Goal: Information Seeking & Learning: Learn about a topic

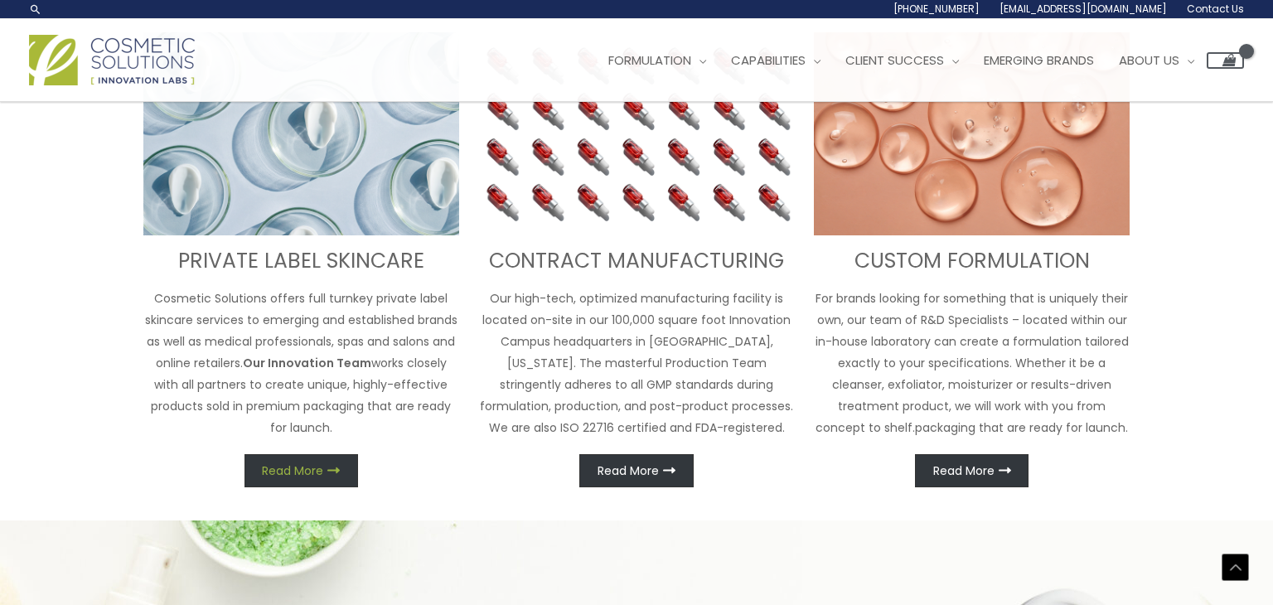
scroll to position [660, 0]
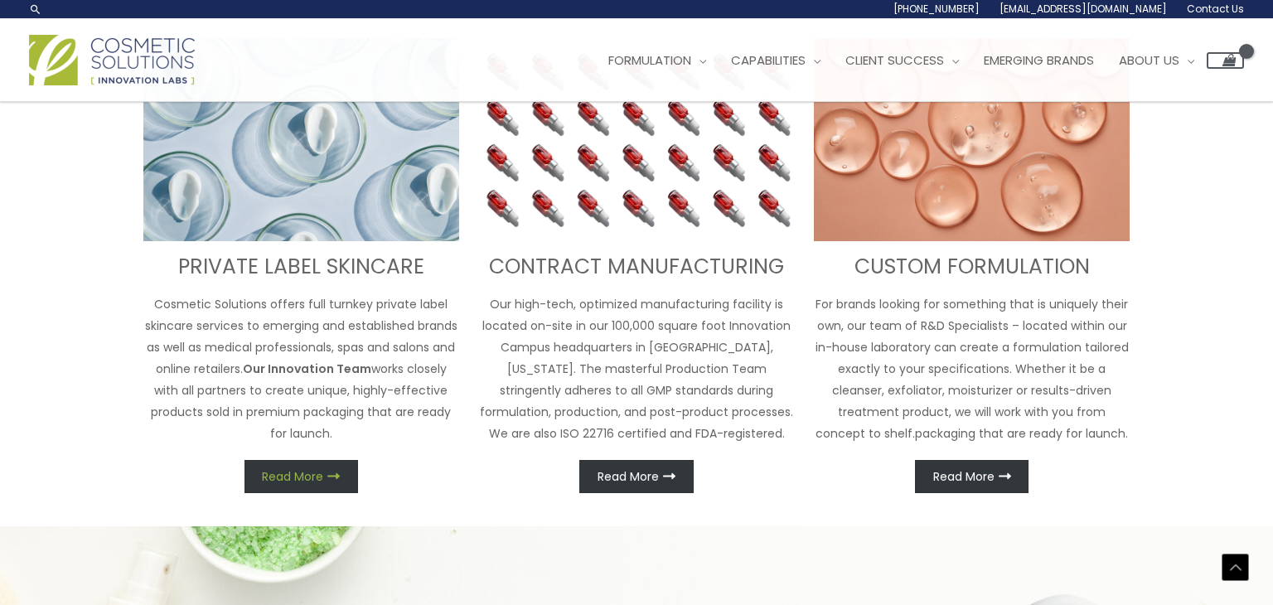
click at [277, 480] on span "Read More" at bounding box center [292, 477] width 61 height 12
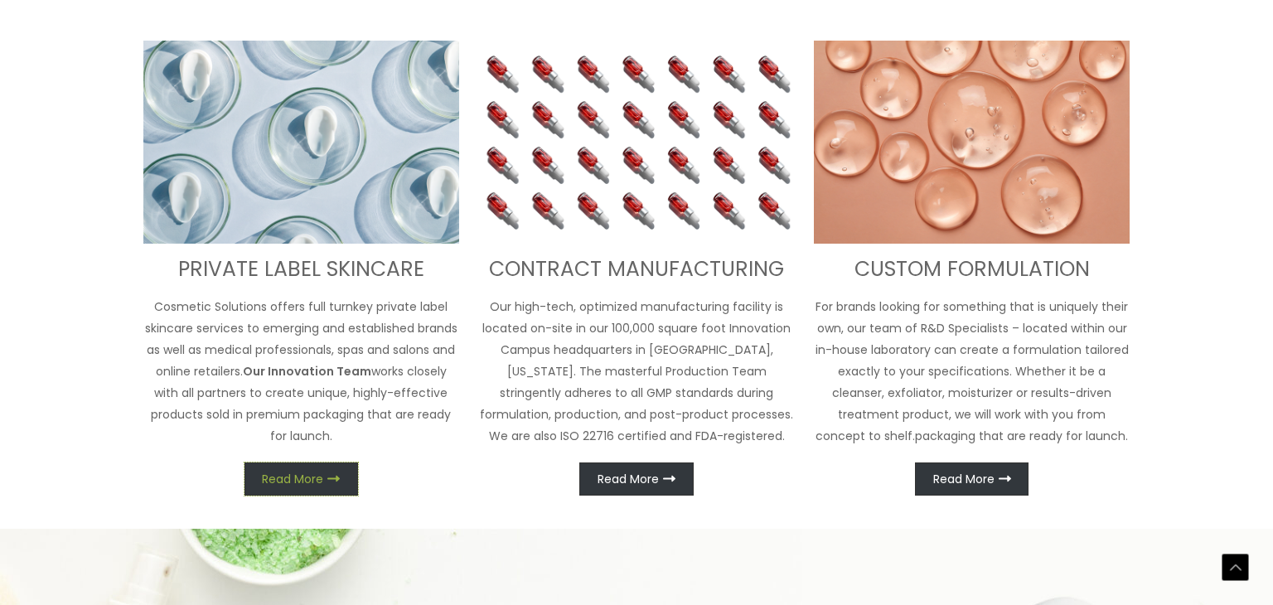
scroll to position [684, 0]
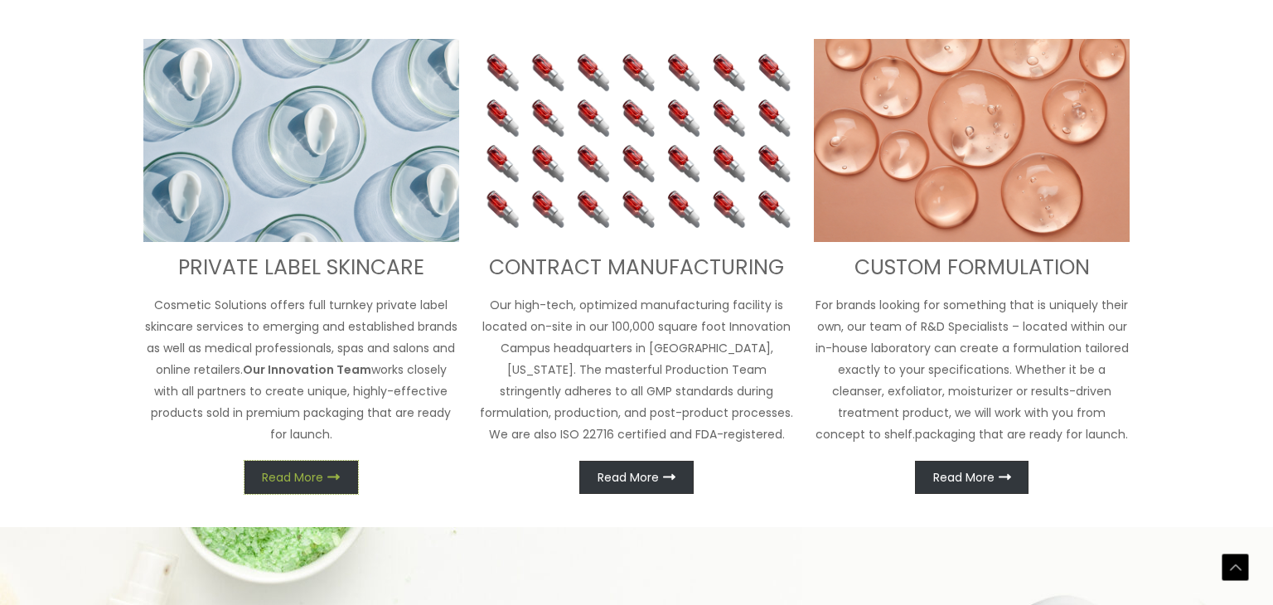
drag, startPoint x: 277, startPoint y: 480, endPoint x: 293, endPoint y: 314, distance: 166.6
click at [293, 314] on div "PRIVATE LABEL SKINCARE Cosmetic Solutions offers full turnkey private label ski…" at bounding box center [301, 266] width 316 height 455
click at [274, 130] on img at bounding box center [301, 141] width 316 height 204
click at [341, 370] on strong "Our Innovation Team" at bounding box center [307, 369] width 128 height 17
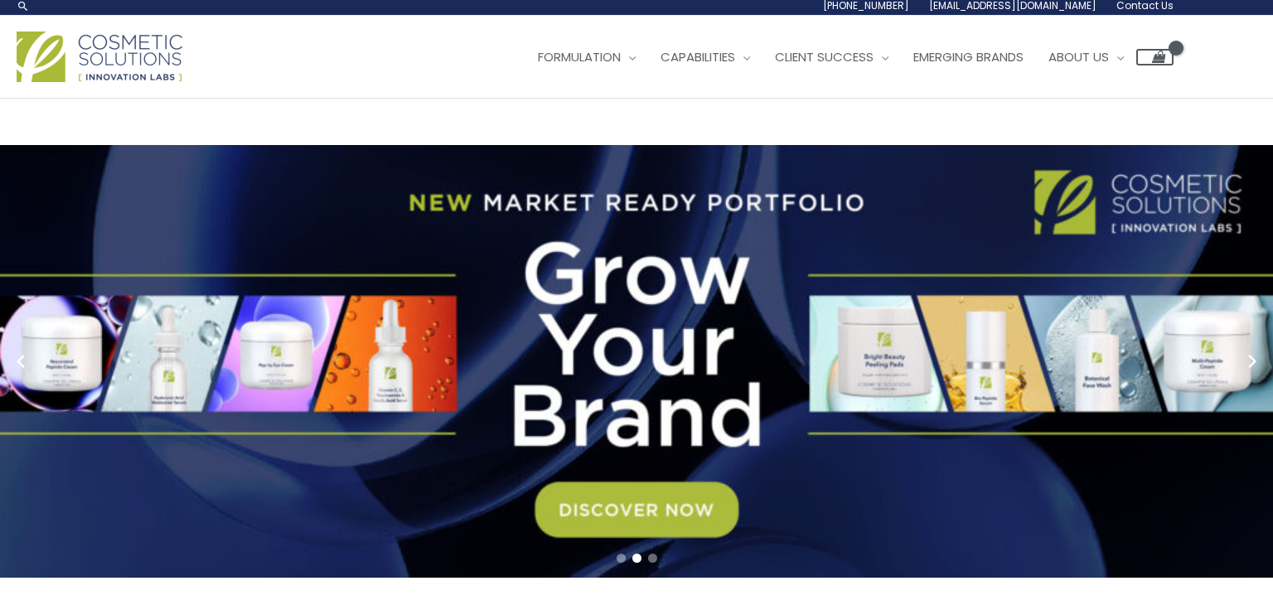
scroll to position [0, 0]
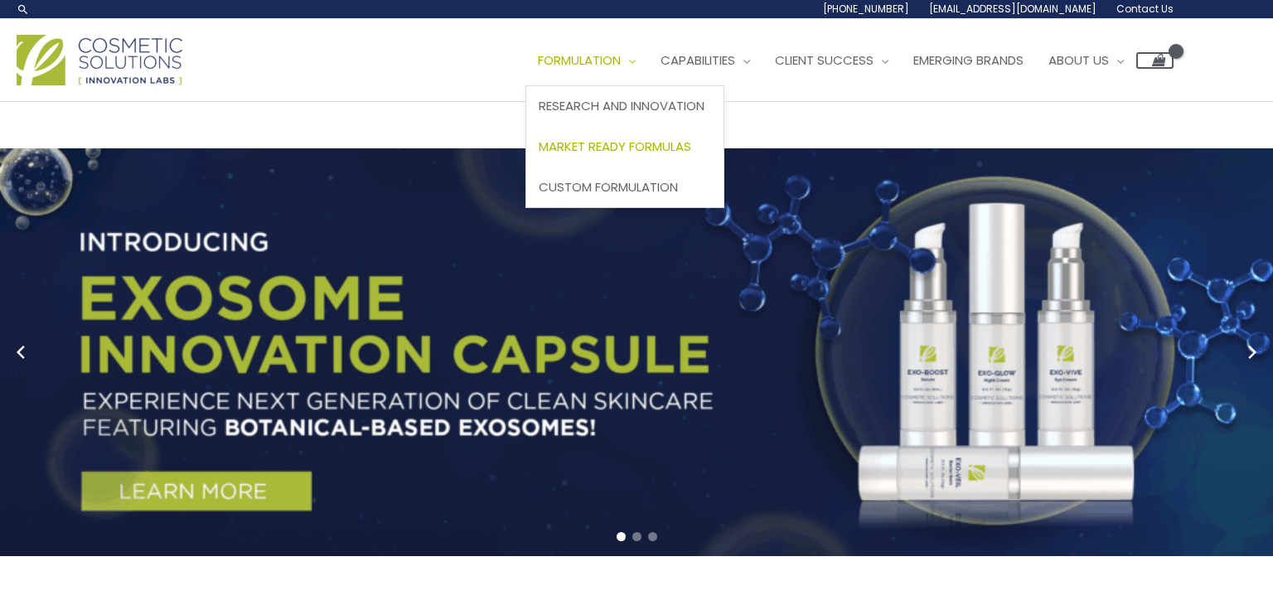
click at [660, 152] on span "Market Ready Formulas" at bounding box center [615, 146] width 152 height 17
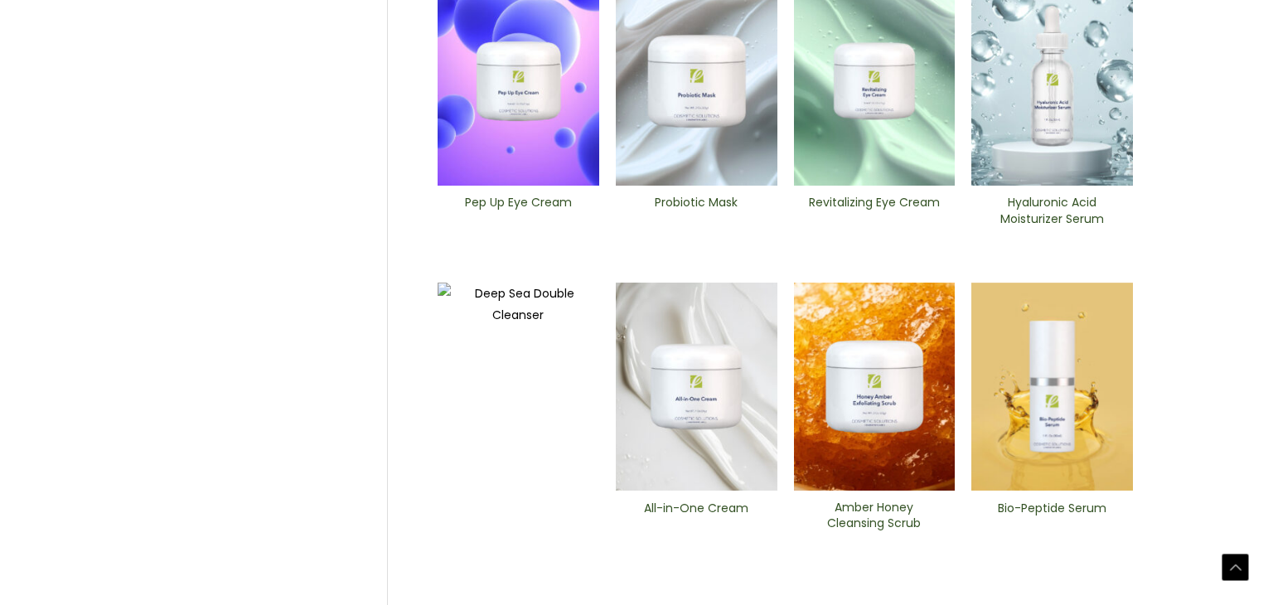
scroll to position [811, 0]
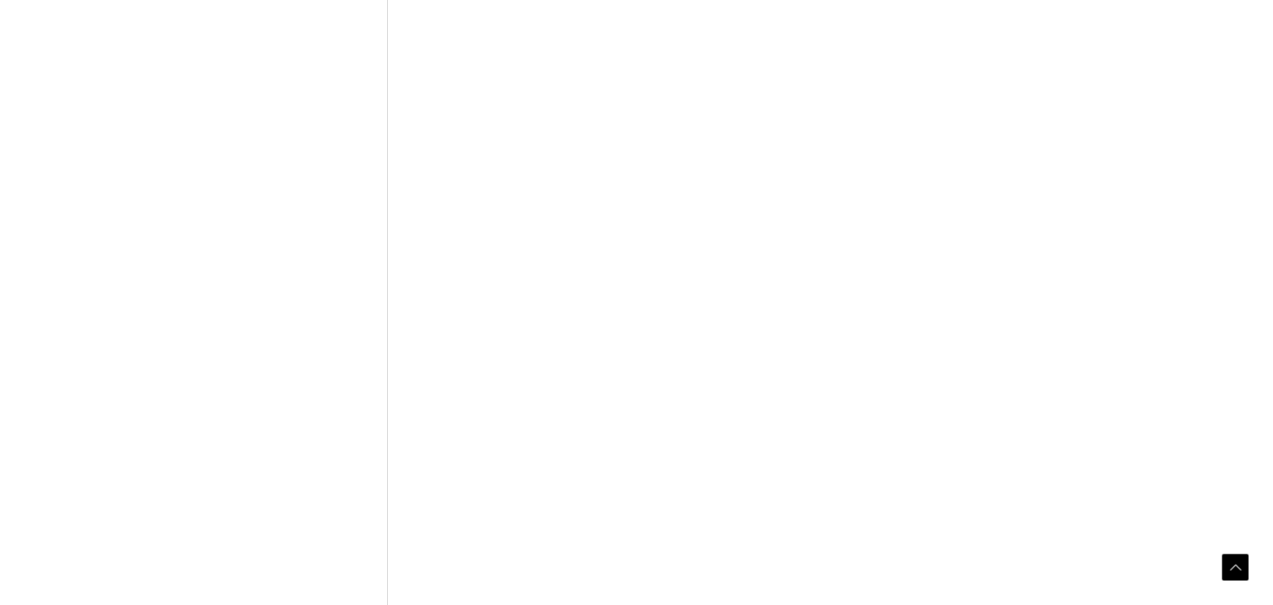
scroll to position [811, 0]
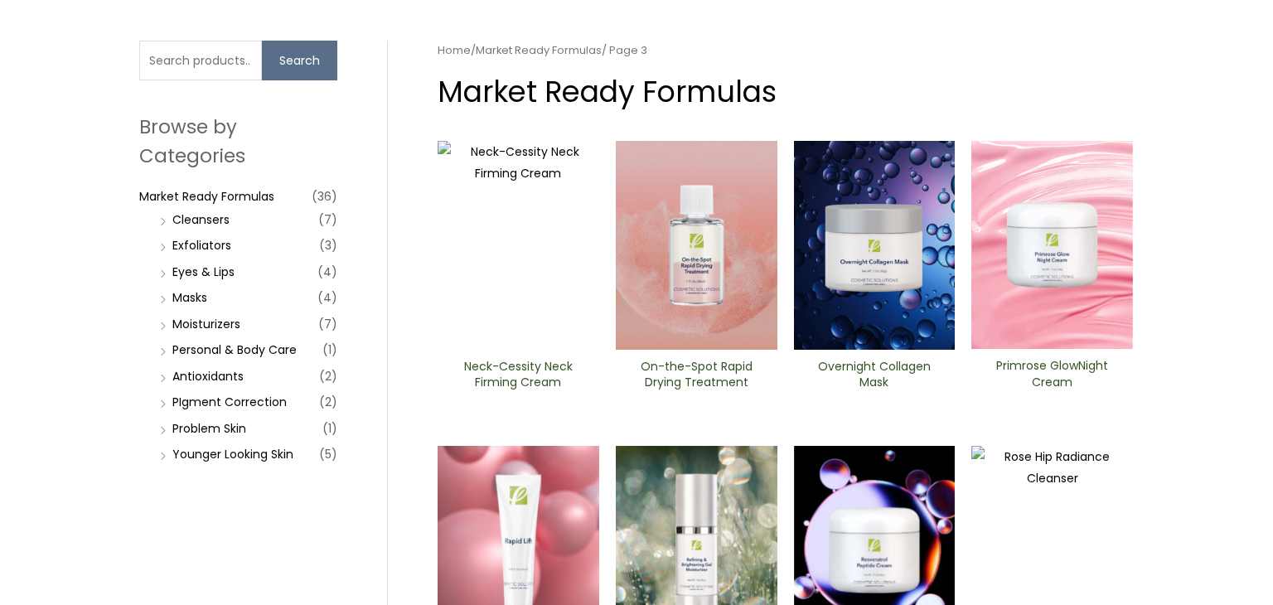
scroll to position [811, 0]
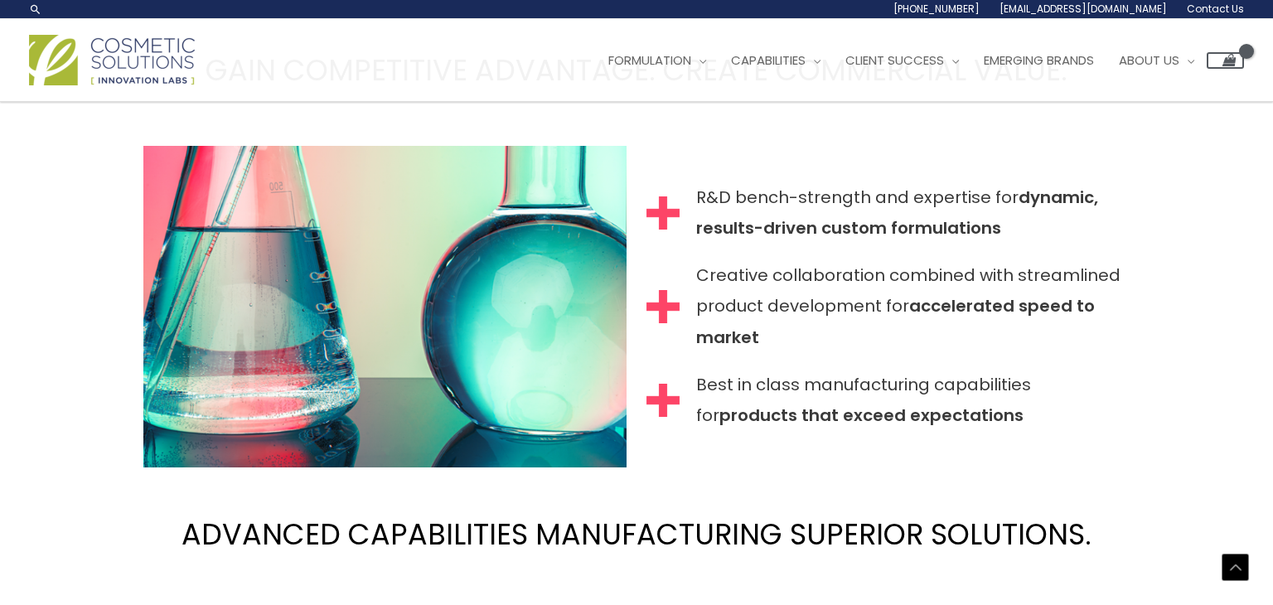
scroll to position [1596, 0]
